Goal: Task Accomplishment & Management: Use online tool/utility

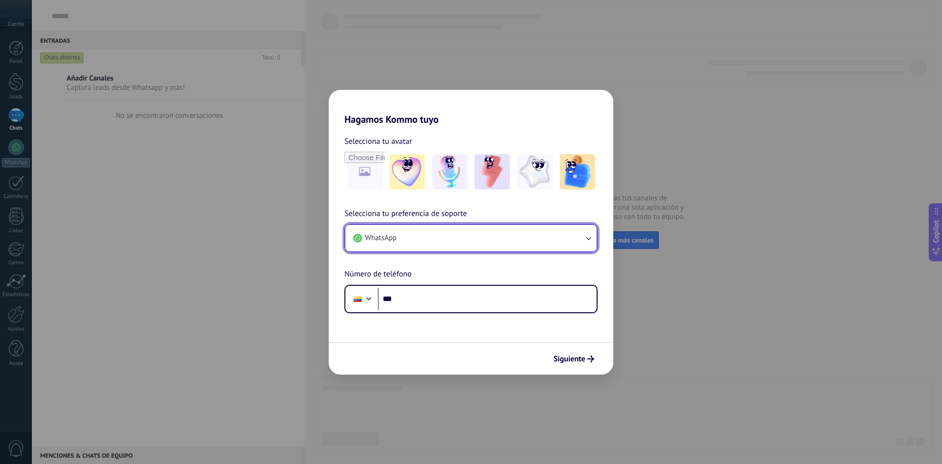
click at [589, 237] on icon "button" at bounding box center [589, 238] width 10 height 10
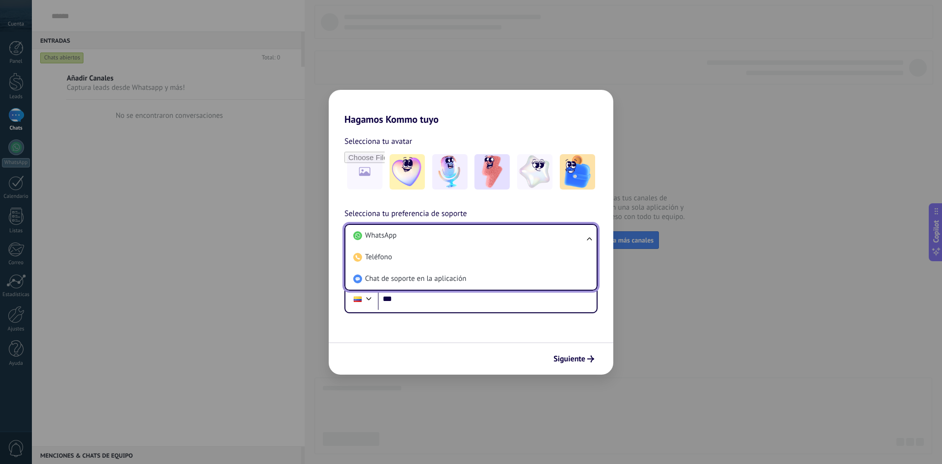
click at [589, 237] on ul "WhatsApp Teléfono Chat de soporte en la aplicación" at bounding box center [471, 257] width 253 height 67
click at [589, 238] on ul "WhatsApp Teléfono Chat de soporte en la aplicación" at bounding box center [471, 257] width 253 height 67
click at [590, 239] on ul "WhatsApp Teléfono Chat de soporte en la aplicación" at bounding box center [471, 257] width 253 height 67
click at [404, 297] on input "***" at bounding box center [487, 299] width 219 height 23
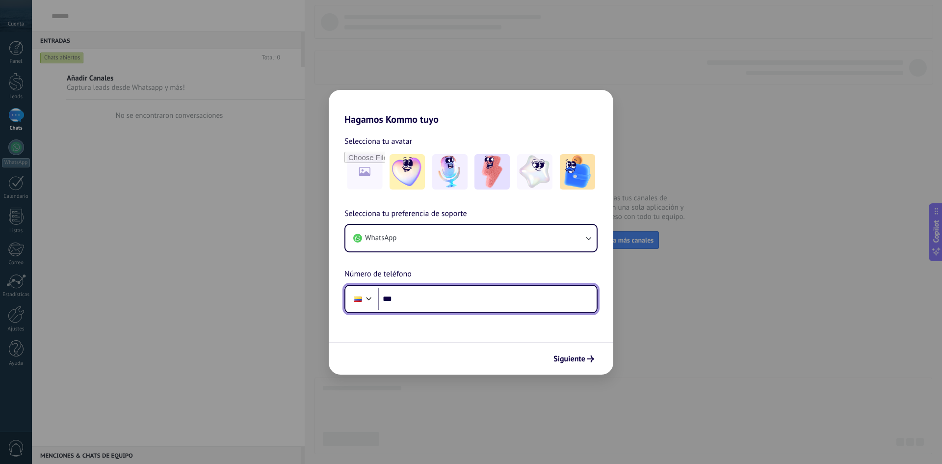
click at [403, 296] on input "***" at bounding box center [487, 299] width 219 height 23
type input "**********"
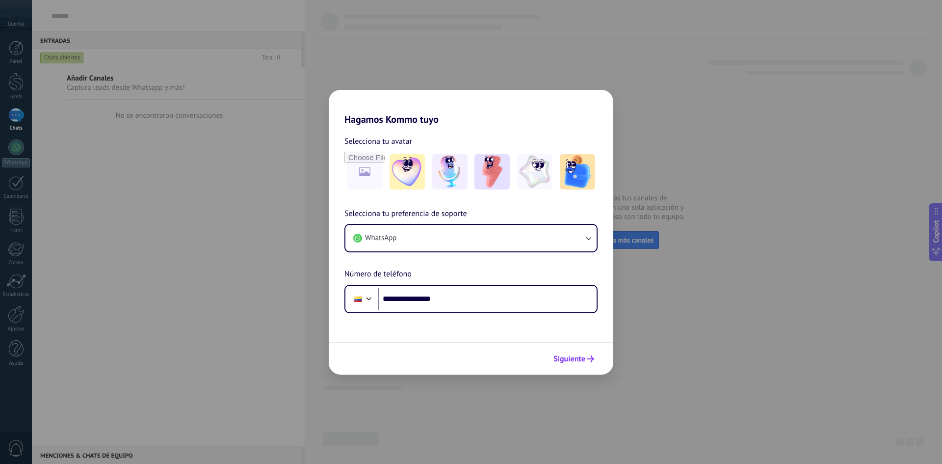
click at [586, 357] on span "Siguiente" at bounding box center [574, 358] width 41 height 7
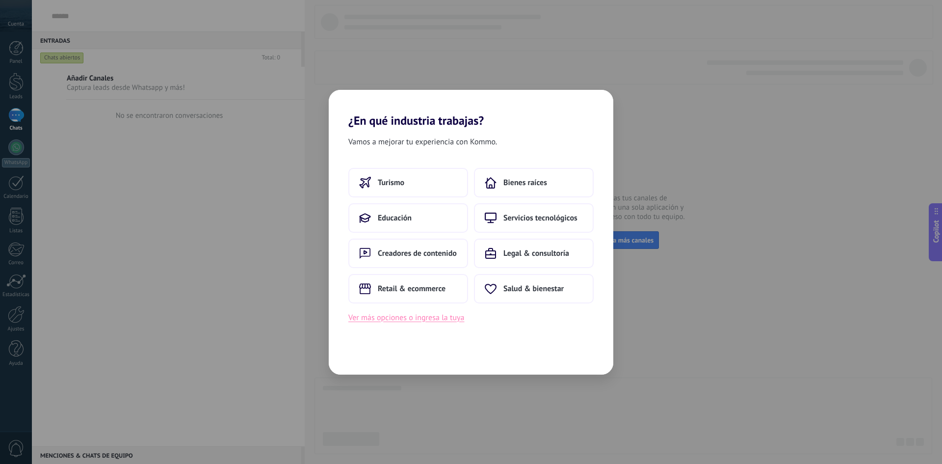
click at [400, 319] on button "Ver más opciones o ingresa la tuya" at bounding box center [407, 317] width 116 height 13
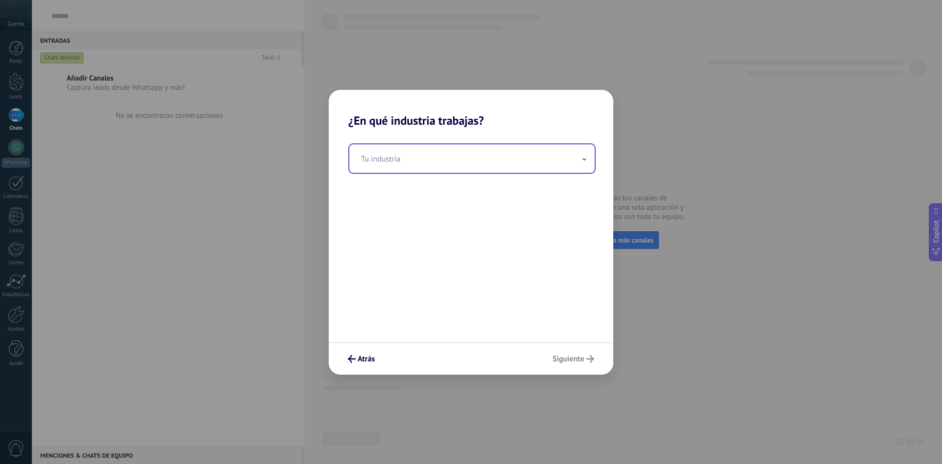
click at [583, 162] on span at bounding box center [584, 158] width 5 height 9
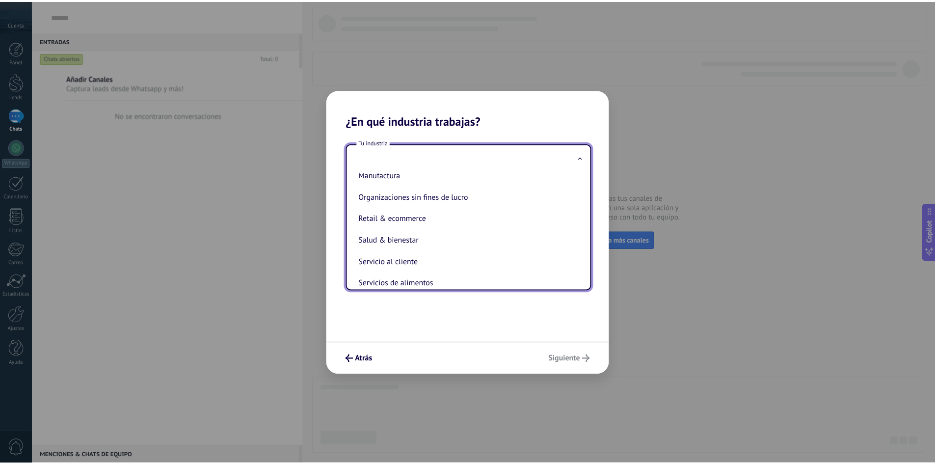
scroll to position [145, 0]
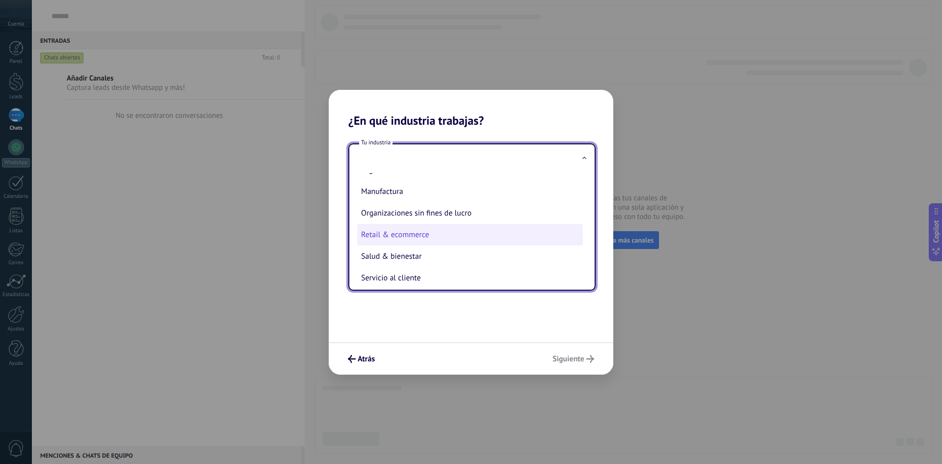
click at [431, 225] on li "Retail & ecommerce" at bounding box center [470, 235] width 226 height 22
type input "**********"
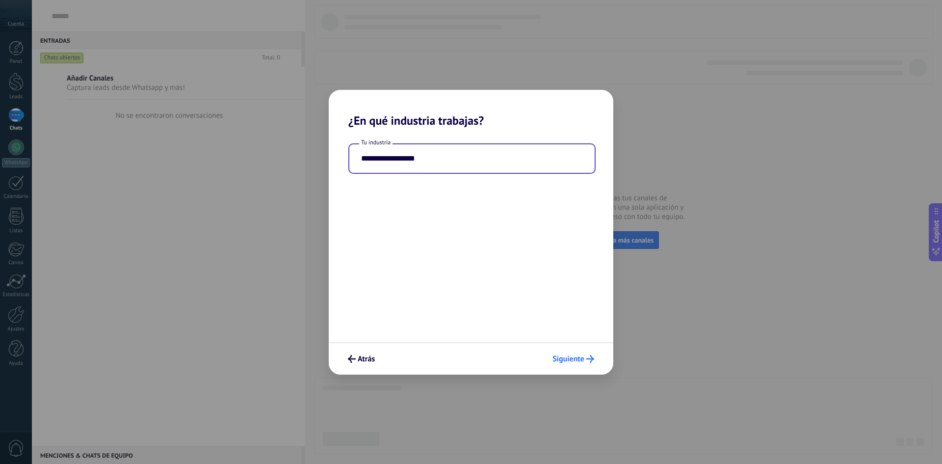
click at [587, 361] on icon "submit" at bounding box center [591, 359] width 8 height 8
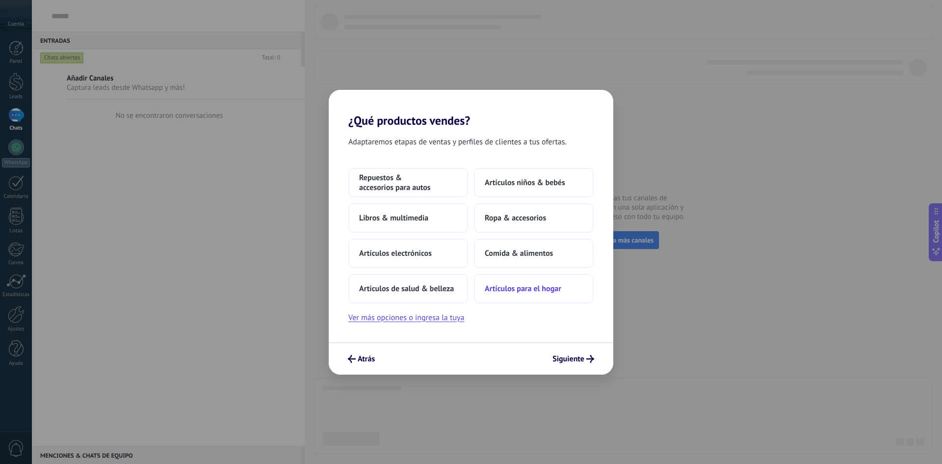
click at [518, 287] on span "Artículos para el hogar" at bounding box center [523, 289] width 77 height 10
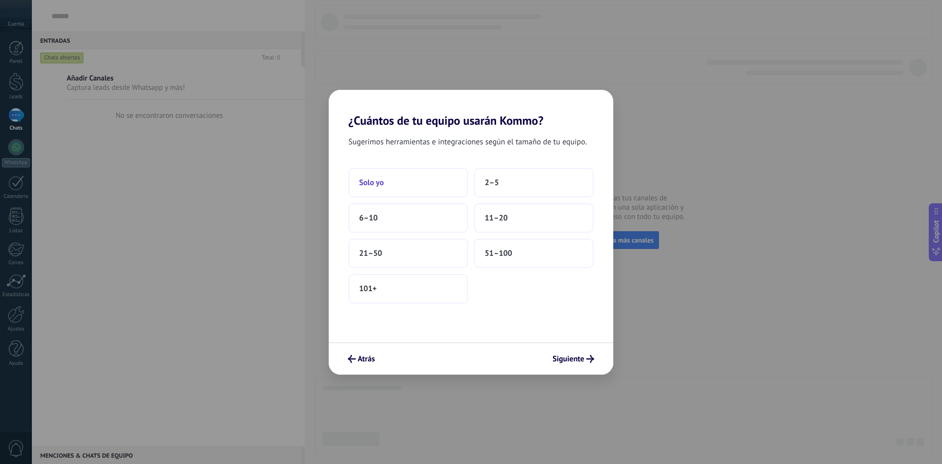
click at [394, 197] on button "Solo yo" at bounding box center [409, 182] width 120 height 29
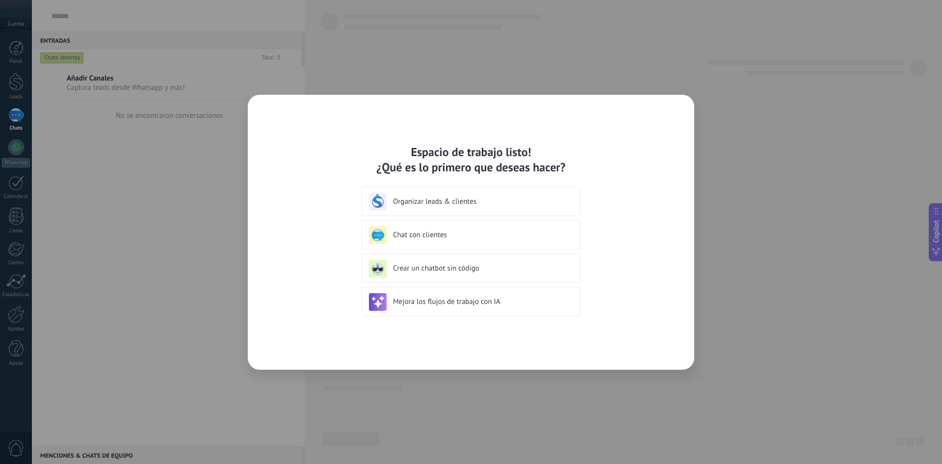
click at [417, 201] on h3 "Organizar leads & clientes" at bounding box center [480, 201] width 174 height 9
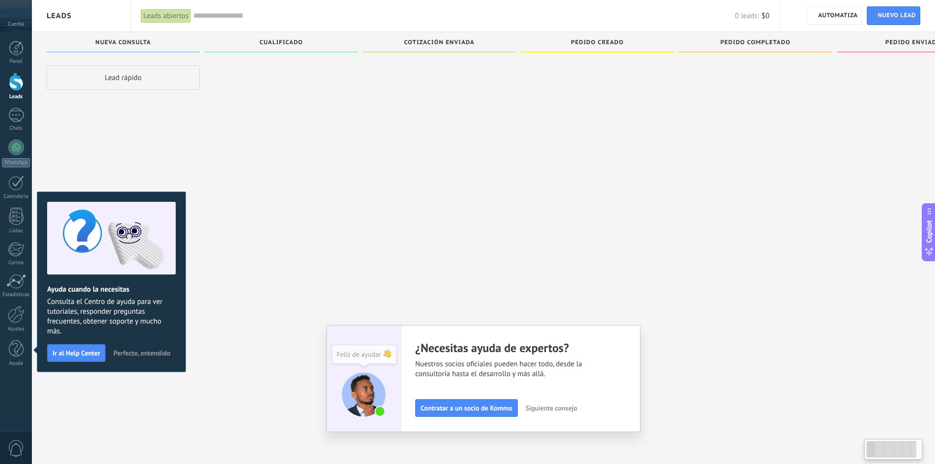
scroll to position [17, 0]
click at [545, 407] on span "Siguiente consejo" at bounding box center [552, 407] width 52 height 7
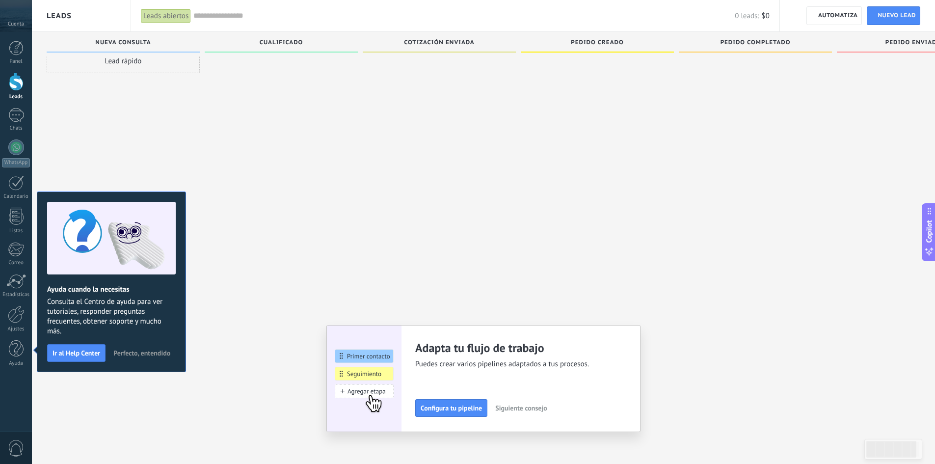
click at [545, 406] on span "Siguiente consejo" at bounding box center [521, 407] width 52 height 7
click at [545, 406] on span "Siguiente consejo" at bounding box center [520, 407] width 52 height 7
click at [135, 351] on span "Perfecto, entendido" at bounding box center [141, 352] width 57 height 7
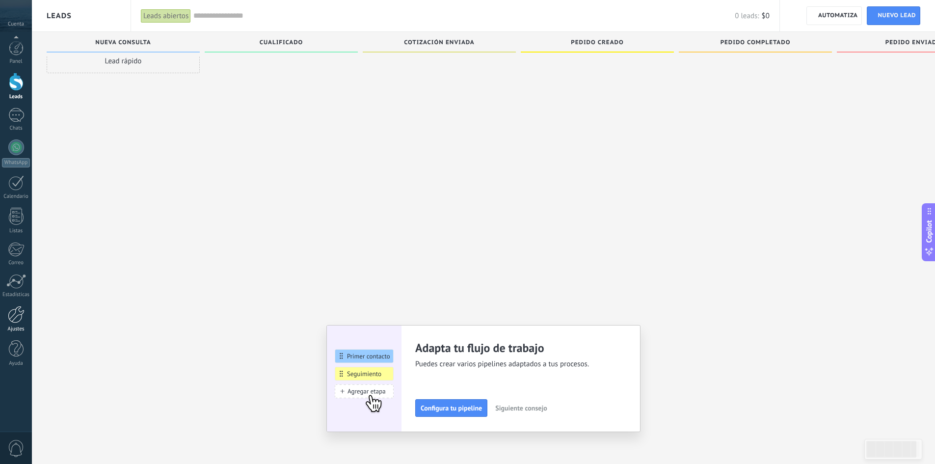
click at [19, 319] on div at bounding box center [16, 314] width 17 height 17
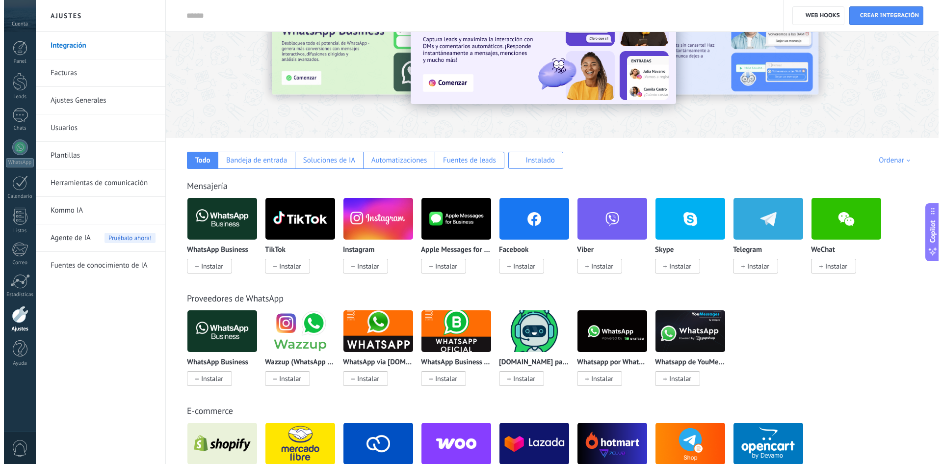
scroll to position [49, 0]
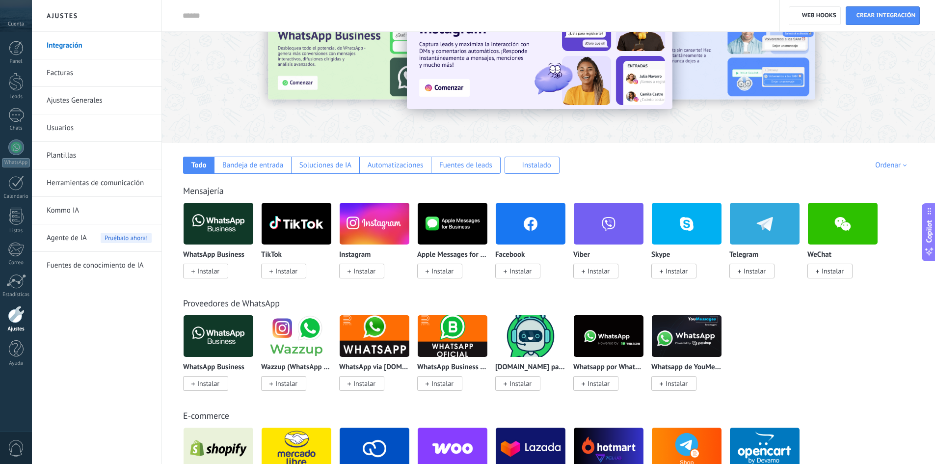
click at [222, 221] on img at bounding box center [219, 224] width 70 height 48
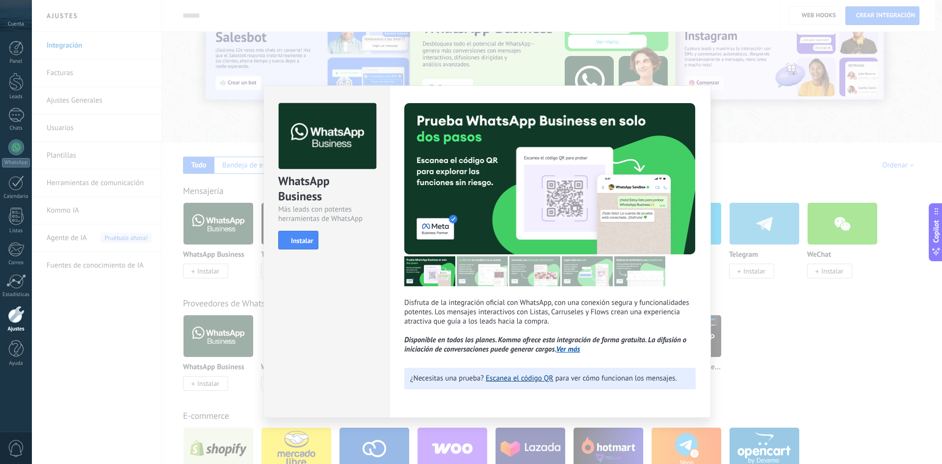
click at [520, 374] on link "Escanea el código QR" at bounding box center [520, 378] width 68 height 9
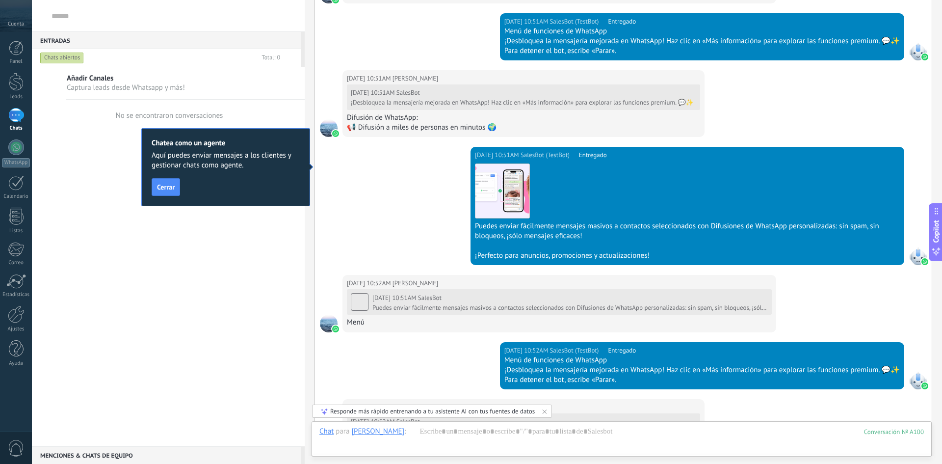
scroll to position [3361, 0]
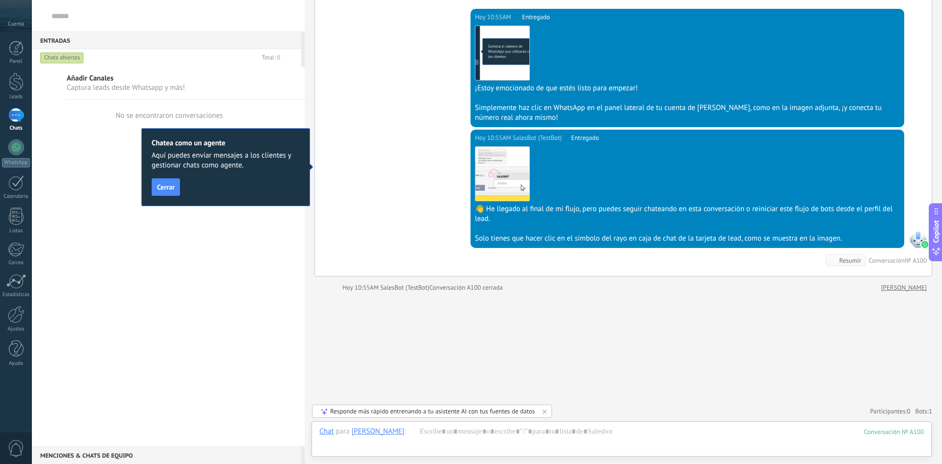
click at [139, 274] on div "Añadir Canales Captura leads desde Whatsapp y más! No se encontraron conversaci…" at bounding box center [168, 256] width 273 height 379
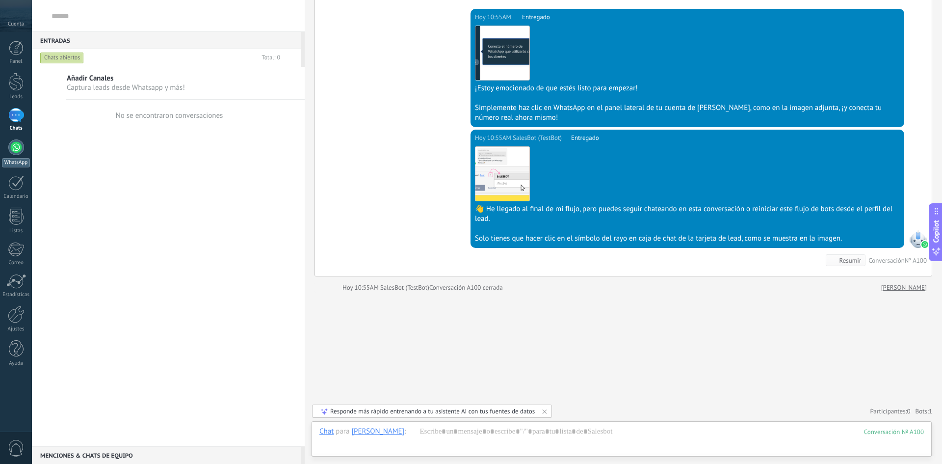
click at [18, 149] on div at bounding box center [16, 147] width 16 height 16
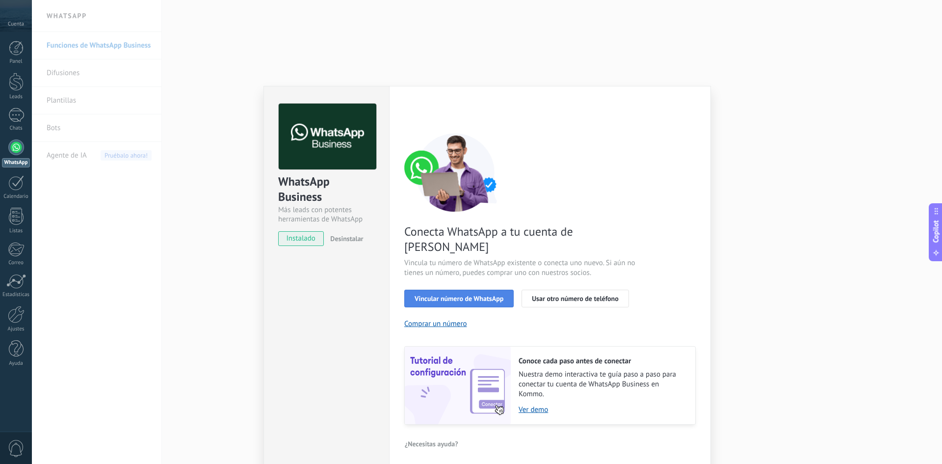
click at [455, 295] on span "Vincular número de WhatsApp" at bounding box center [459, 298] width 89 height 7
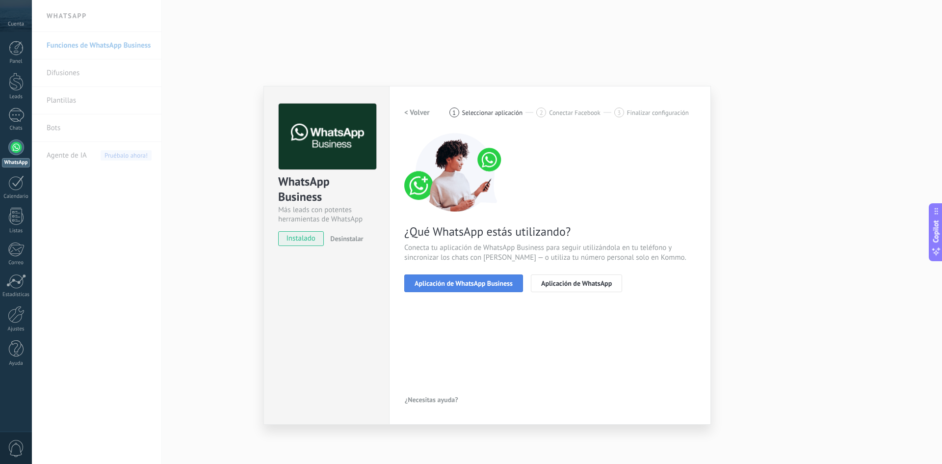
click at [439, 280] on span "Aplicación de WhatsApp Business" at bounding box center [464, 283] width 98 height 7
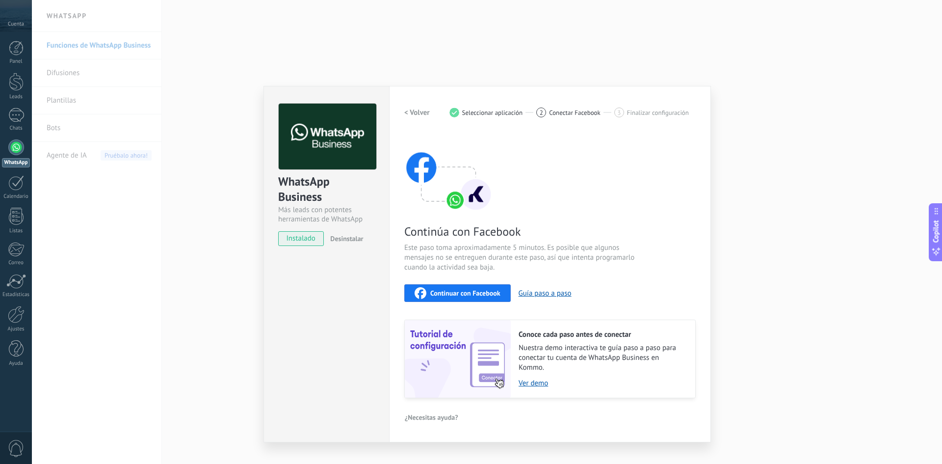
click at [451, 290] on span "Continuar con Facebook" at bounding box center [465, 293] width 70 height 7
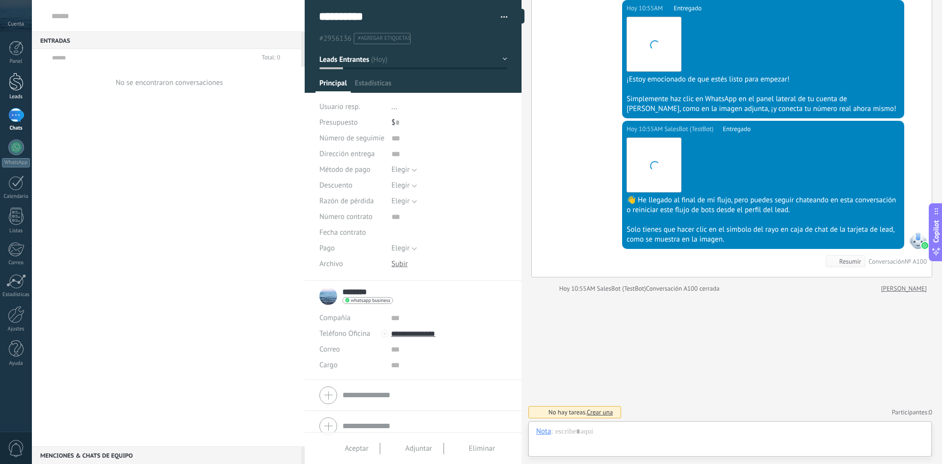
scroll to position [15, 0]
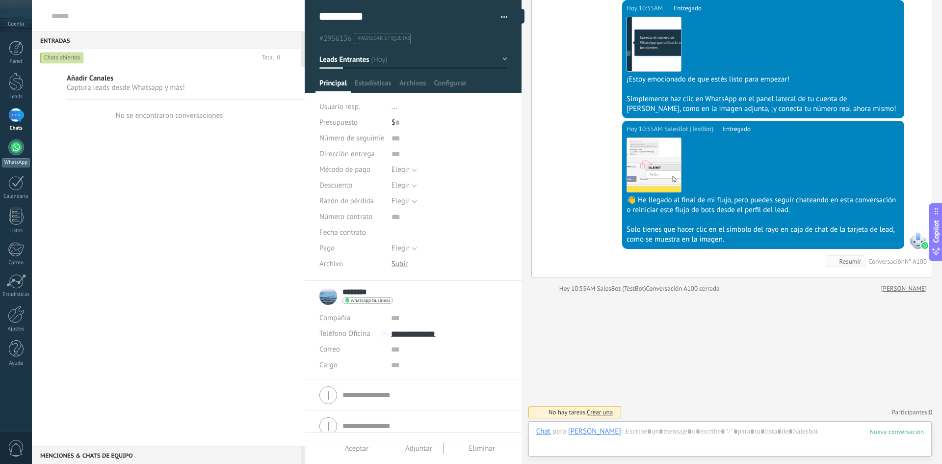
click at [14, 147] on div at bounding box center [16, 147] width 16 height 16
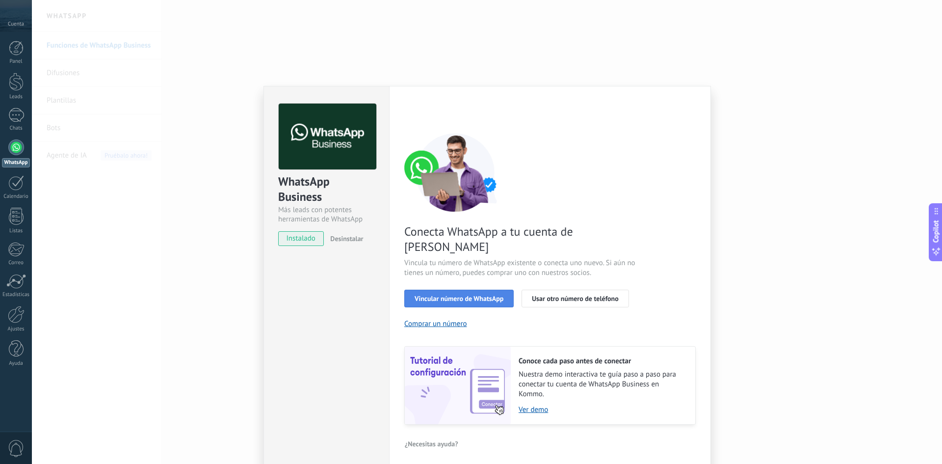
click at [474, 295] on span "Vincular número de WhatsApp" at bounding box center [459, 298] width 89 height 7
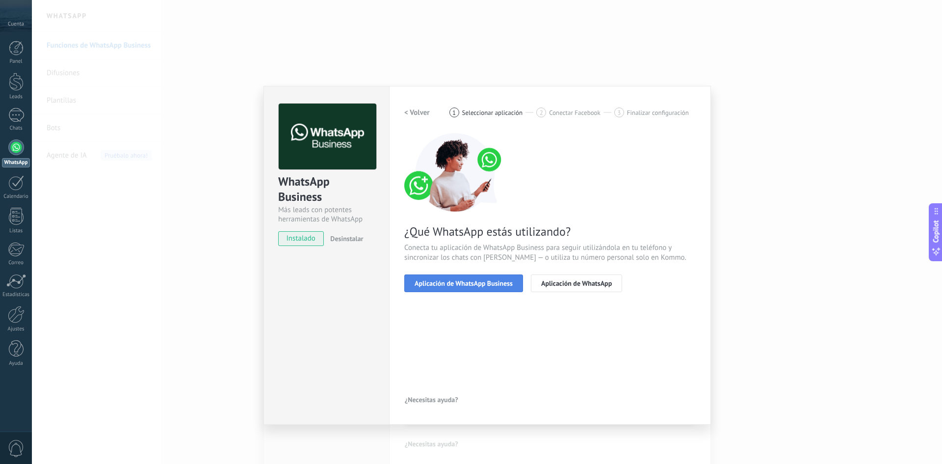
click at [458, 280] on span "Aplicación de WhatsApp Business" at bounding box center [464, 283] width 98 height 7
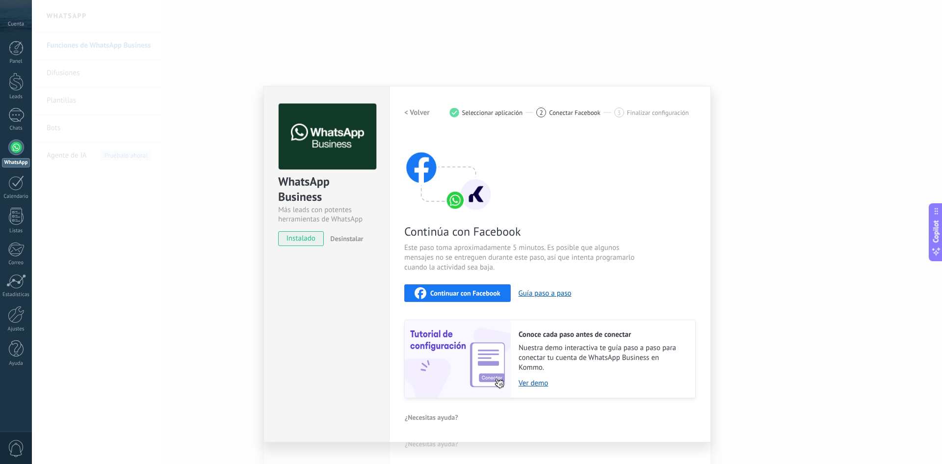
click at [458, 286] on button "Continuar con Facebook" at bounding box center [457, 293] width 107 height 18
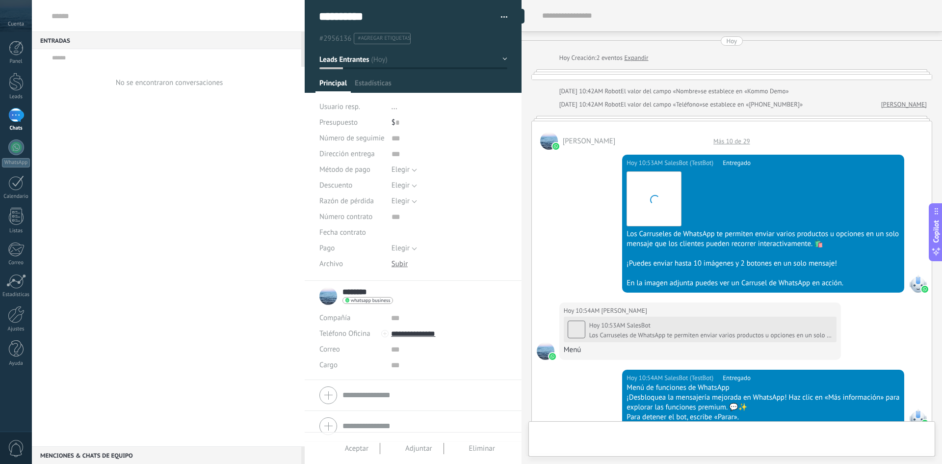
type textarea "**********"
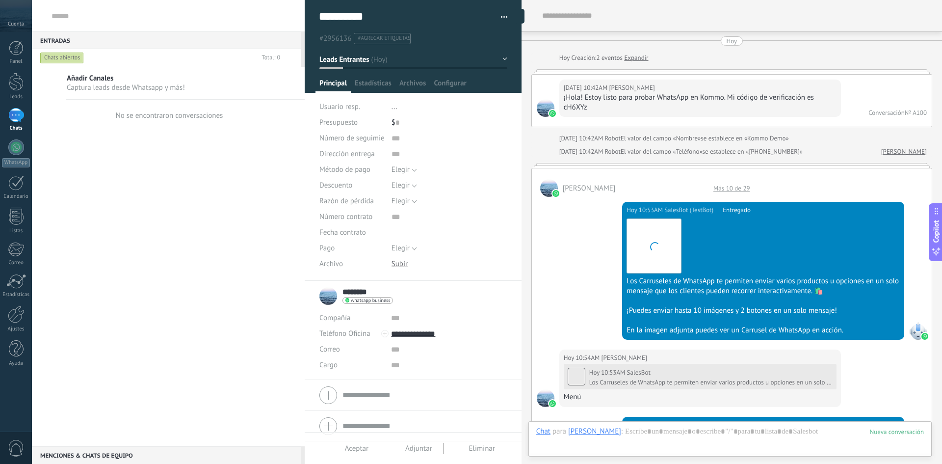
scroll to position [918, 0]
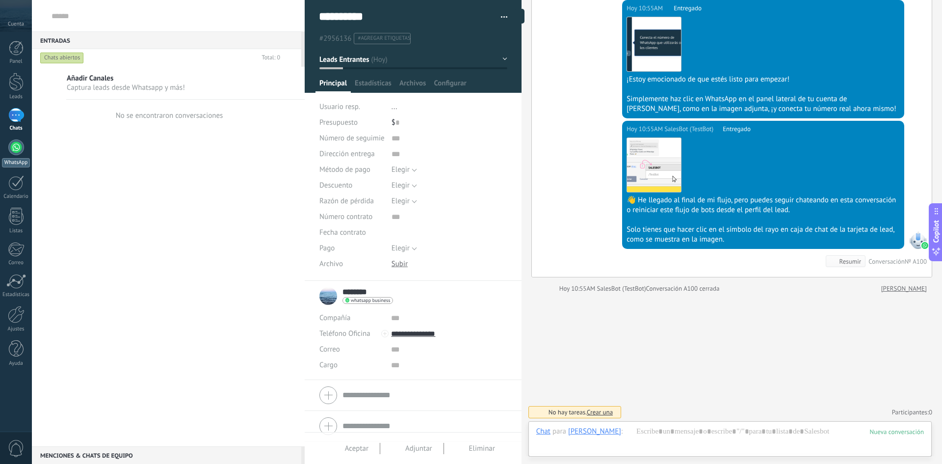
click at [16, 147] on div at bounding box center [16, 147] width 16 height 16
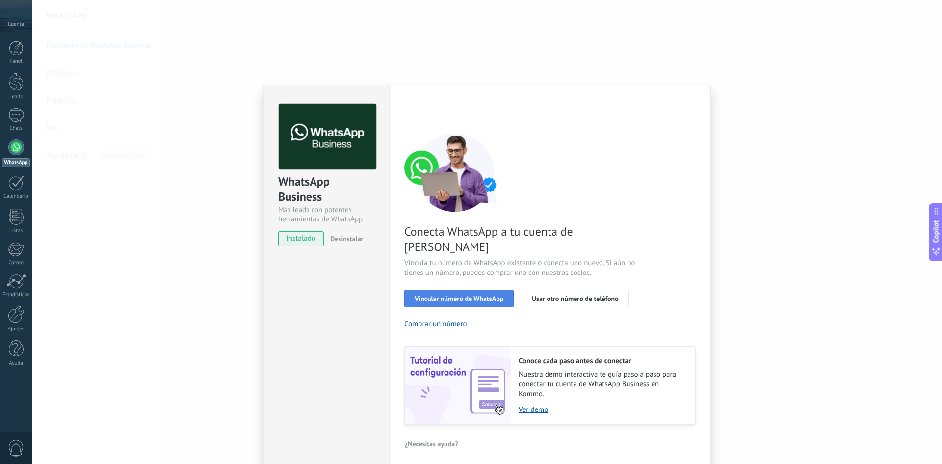
click at [444, 295] on span "Vincular número de WhatsApp" at bounding box center [459, 298] width 89 height 7
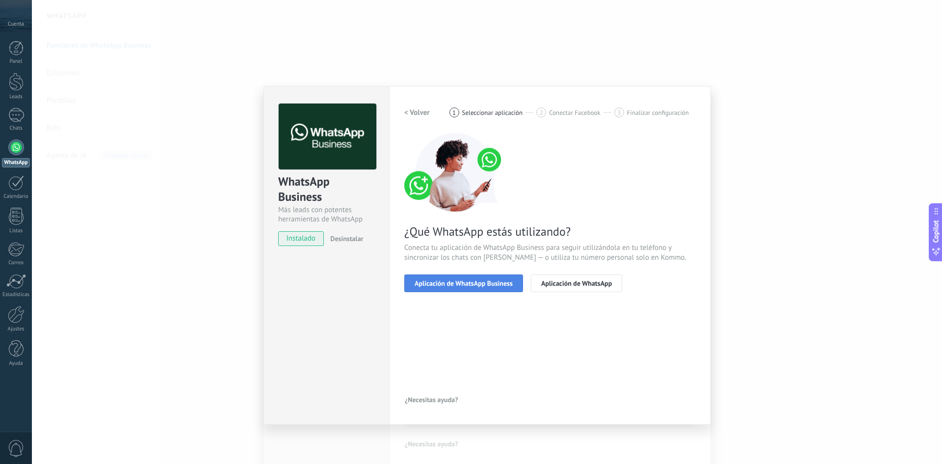
click at [458, 281] on span "Aplicación de WhatsApp Business" at bounding box center [464, 283] width 98 height 7
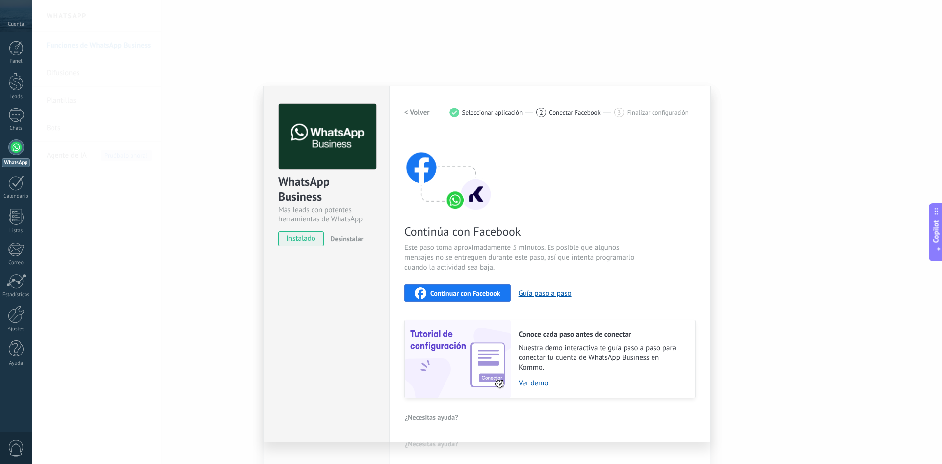
click at [444, 291] on span "Continuar con Facebook" at bounding box center [465, 293] width 70 height 7
